Goal: Information Seeking & Learning: Get advice/opinions

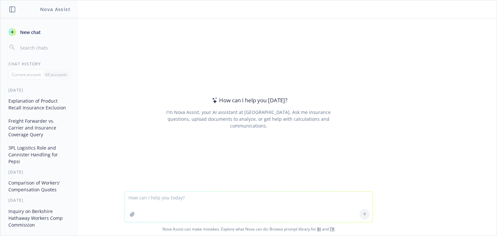
click at [178, 203] on textarea at bounding box center [249, 207] width 248 height 30
drag, startPoint x: 236, startPoint y: 200, endPoint x: 230, endPoint y: 198, distance: 7.0
click at [236, 200] on textarea "what does it mean on quote for excess coverage that" at bounding box center [249, 207] width 248 height 30
drag, startPoint x: 229, startPoint y: 197, endPoint x: 259, endPoint y: 198, distance: 30.1
click at [259, 198] on textarea "what does it mean on quote for excess coverage that" at bounding box center [249, 207] width 248 height 30
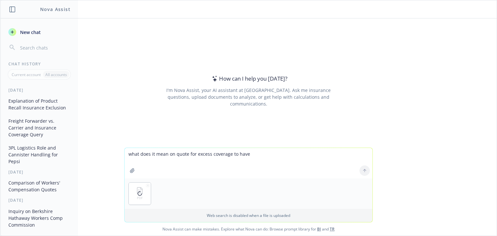
click at [183, 170] on textarea "what does it mean on quote for excess coverage to have" at bounding box center [249, 163] width 248 height 30
drag, startPoint x: 170, startPoint y: 153, endPoint x: 265, endPoint y: 154, distance: 95.8
click at [265, 154] on textarea "what does it mean on quote for excess coverage to have" at bounding box center [249, 163] width 248 height 30
type textarea "what does it mean in the attached excess quote that auto has a $5,000,000 subli…"
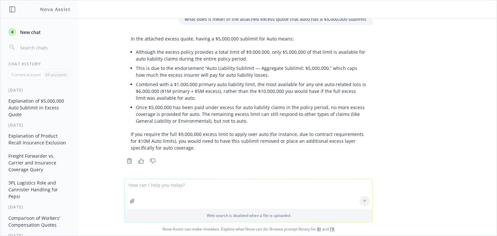
scroll to position [31, 0]
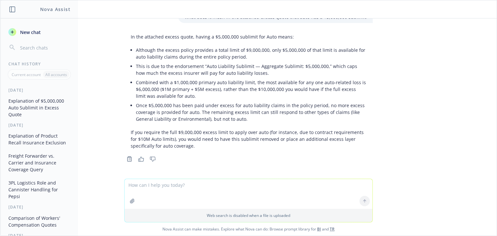
click at [149, 190] on textarea at bounding box center [249, 194] width 248 height 30
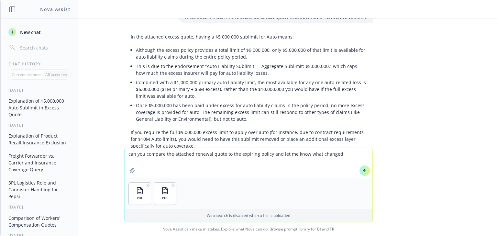
drag, startPoint x: 292, startPoint y: 154, endPoint x: 336, endPoint y: 155, distance: 43.4
click at [336, 155] on textarea "can you compare the attached renewal quote to the expiring policy and let me kn…" at bounding box center [249, 163] width 248 height 30
type textarea "can you compare the attached renewal quote to the expiring policy and advise wh…"
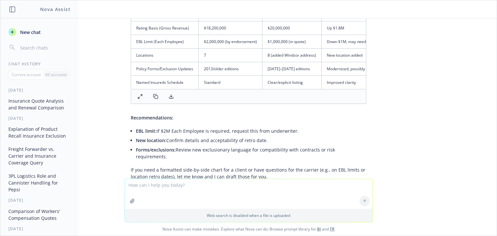
scroll to position [587, 0]
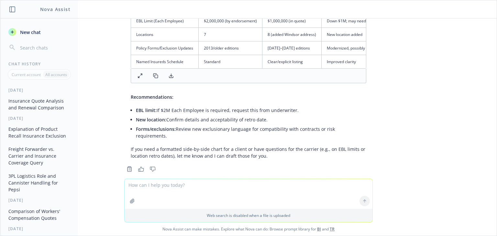
drag, startPoint x: 247, startPoint y: 146, endPoint x: 256, endPoint y: 146, distance: 8.7
click at [248, 146] on p "If you need a formatted side-by-side chart for a client or have questions for t…" at bounding box center [249, 153] width 236 height 14
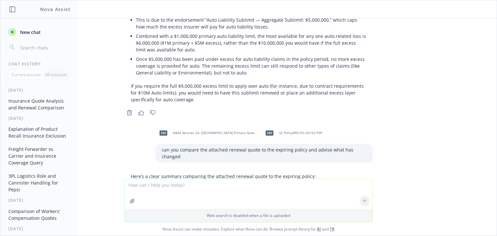
scroll to position [86, 0]
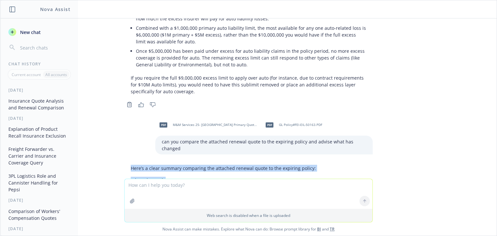
drag, startPoint x: 267, startPoint y: 146, endPoint x: 127, endPoint y: 157, distance: 140.5
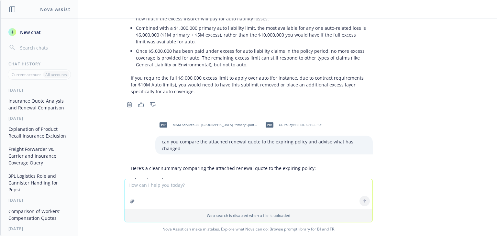
click at [160, 187] on textarea at bounding box center [249, 194] width 248 height 30
type textarea "can you put this result into a pdf"
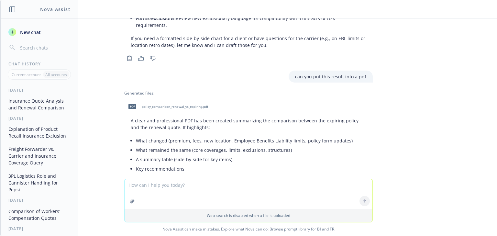
scroll to position [730, 0]
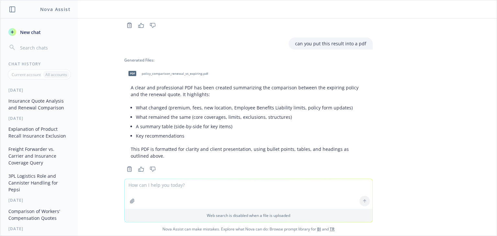
click at [131, 71] on span "pdf" at bounding box center [132, 73] width 8 height 5
click at [203, 189] on textarea at bounding box center [249, 194] width 248 height 30
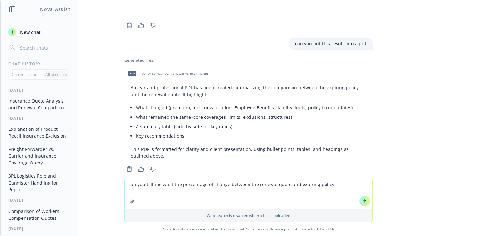
click at [225, 183] on textarea "can you tell me what the percentage of change between the renewal quote and exp…" at bounding box center [249, 193] width 248 height 30
click at [334, 182] on textarea "can you tell me what the percentage of change is between the renewal quote and …" at bounding box center [249, 193] width 248 height 30
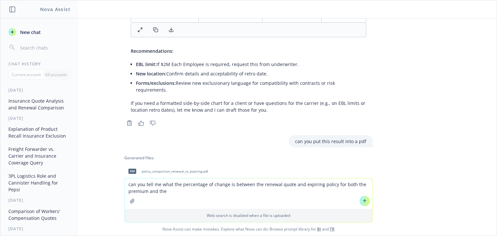
scroll to position [627, 0]
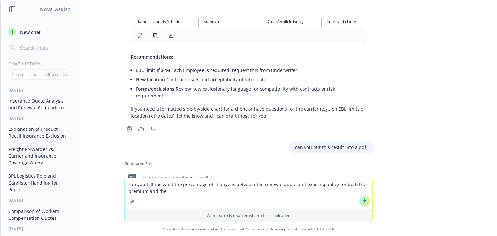
drag, startPoint x: 230, startPoint y: 184, endPoint x: 254, endPoint y: 174, distance: 25.4
click at [230, 184] on textarea "can you tell me what the percentage of change is between the renewal quote and …" at bounding box center [249, 193] width 248 height 30
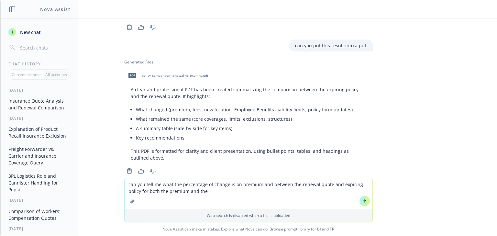
scroll to position [731, 0]
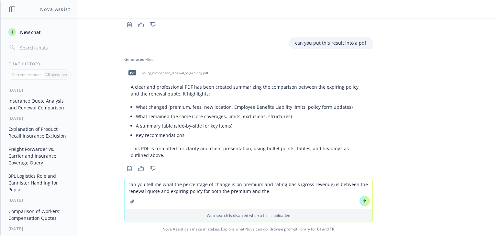
drag, startPoint x: 199, startPoint y: 192, endPoint x: 265, endPoint y: 191, distance: 66.0
click at [265, 191] on textarea "can you tell me what the percentage of change is on premium and rating basis (g…" at bounding box center [249, 193] width 248 height 30
type textarea "can you tell me what the percentage of change is on premium and rating basis (g…"
click at [362, 201] on icon at bounding box center [364, 201] width 5 height 5
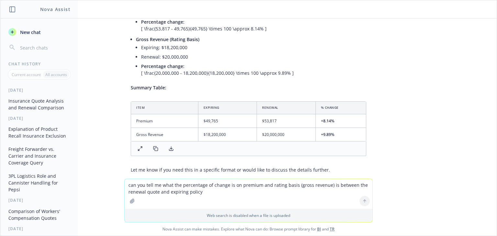
scroll to position [983, 0]
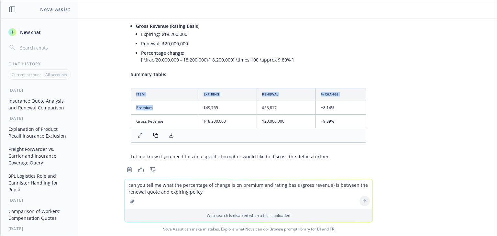
click at [175, 88] on th "Item" at bounding box center [164, 94] width 67 height 12
click at [175, 186] on textarea "can you tell me what the percentage of change is on premium and rating basis (g…" at bounding box center [249, 194] width 248 height 30
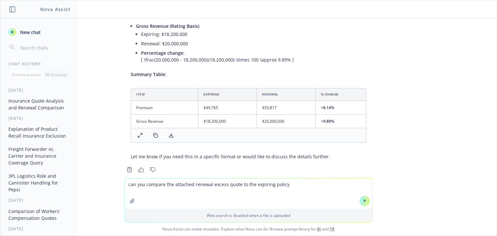
click at [270, 184] on textarea "can you compare the attached renewal excess quote to the expiring policy" at bounding box center [249, 193] width 248 height 30
type textarea "can you compare the attached renewal excess quote to the expiring excess policy"
click at [388, 43] on div "pdf M&M Services 25- [PERSON_NAME] XS Quote.pdf what does it mean in the attach…" at bounding box center [248, 97] width 496 height 159
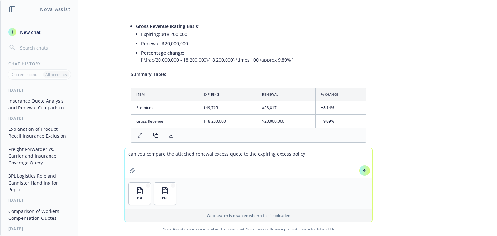
click at [365, 172] on icon at bounding box center [364, 170] width 5 height 5
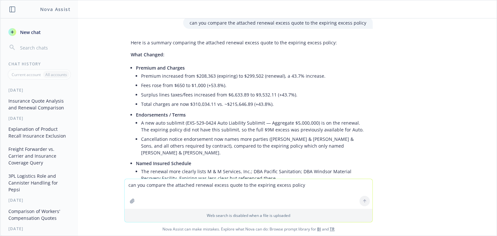
scroll to position [1165, 0]
